Goal: Check status: Check status

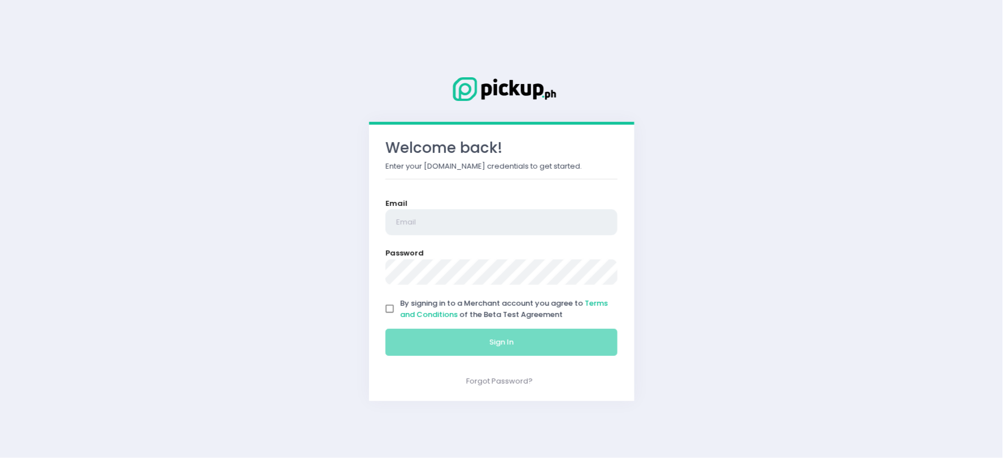
type input "[EMAIL_ADDRESS][DOMAIN_NAME]"
click at [389, 311] on input "By signing in to a Merchant account you agree to Terms and Conditions of the Be…" at bounding box center [389, 309] width 21 height 21
checkbox input "true"
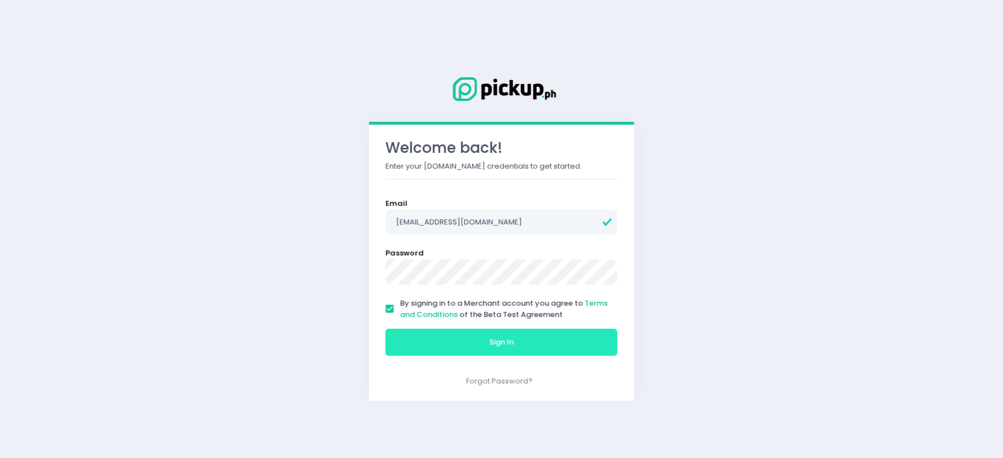
click at [432, 348] on button "Sign In" at bounding box center [501, 342] width 233 height 27
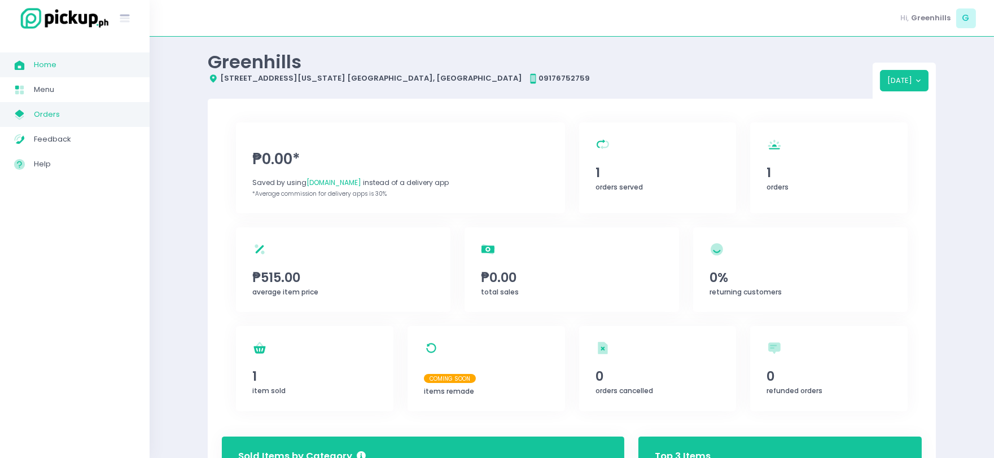
click at [64, 107] on span "Orders" at bounding box center [85, 114] width 102 height 15
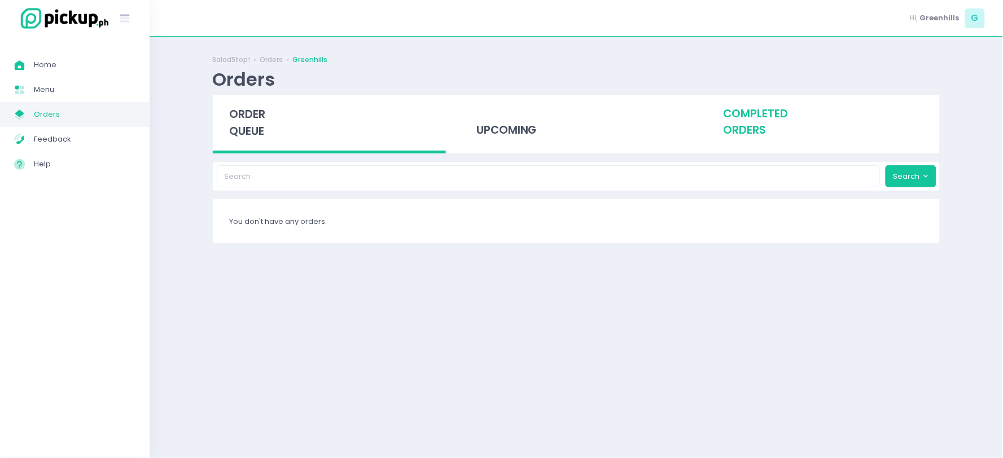
click at [753, 127] on div "completed orders" at bounding box center [823, 122] width 233 height 55
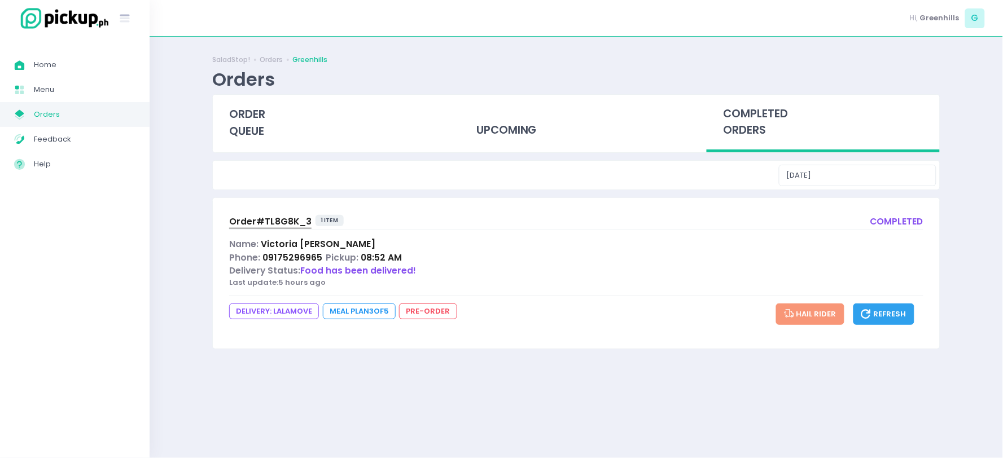
click at [270, 217] on span "Order# TL8G8K_3" at bounding box center [270, 222] width 82 height 12
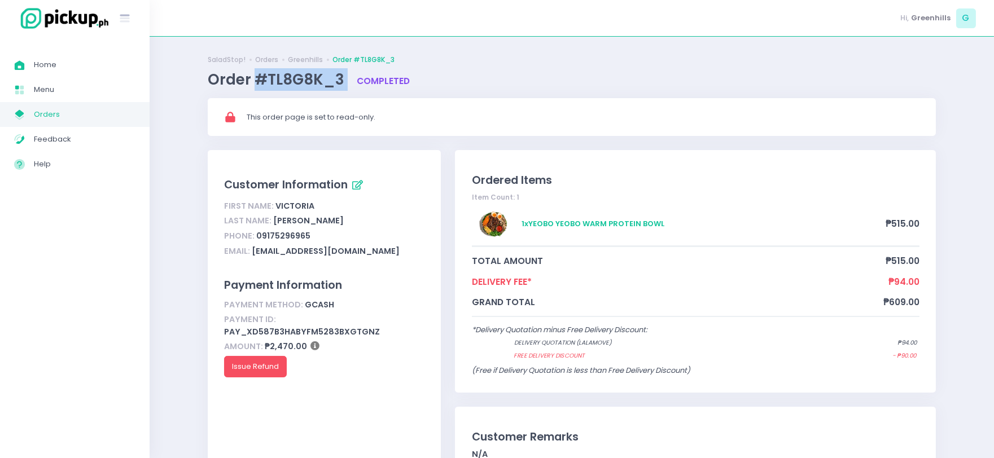
drag, startPoint x: 344, startPoint y: 82, endPoint x: 256, endPoint y: 78, distance: 88.7
click at [256, 78] on span "Order #TL8G8K_3" at bounding box center [278, 79] width 140 height 20
copy span "#TL8G8K_3"
